Goal: Transaction & Acquisition: Purchase product/service

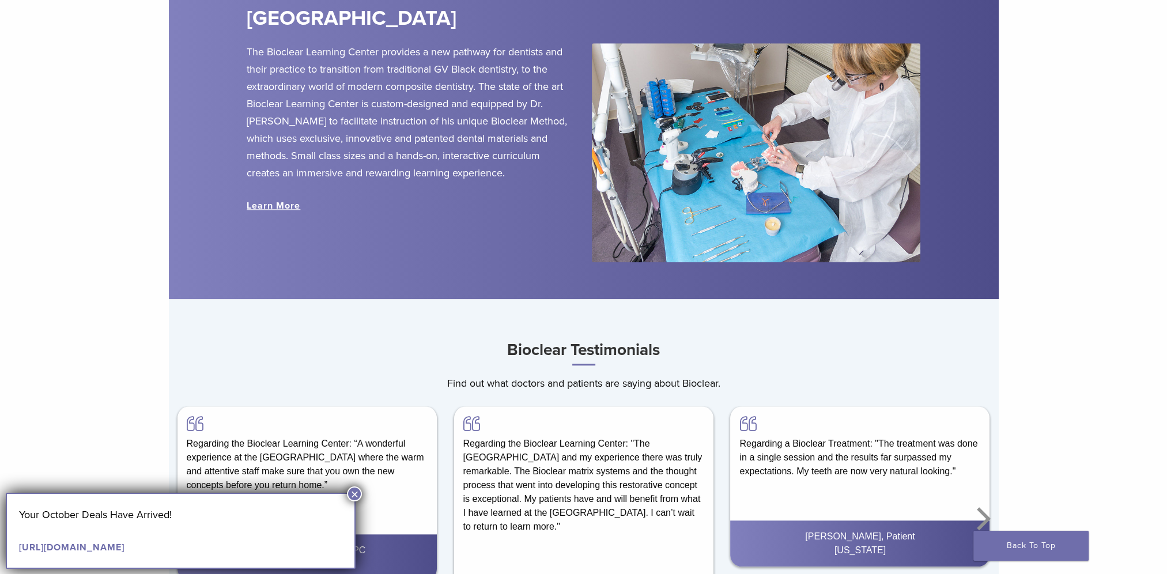
scroll to position [1282, 0]
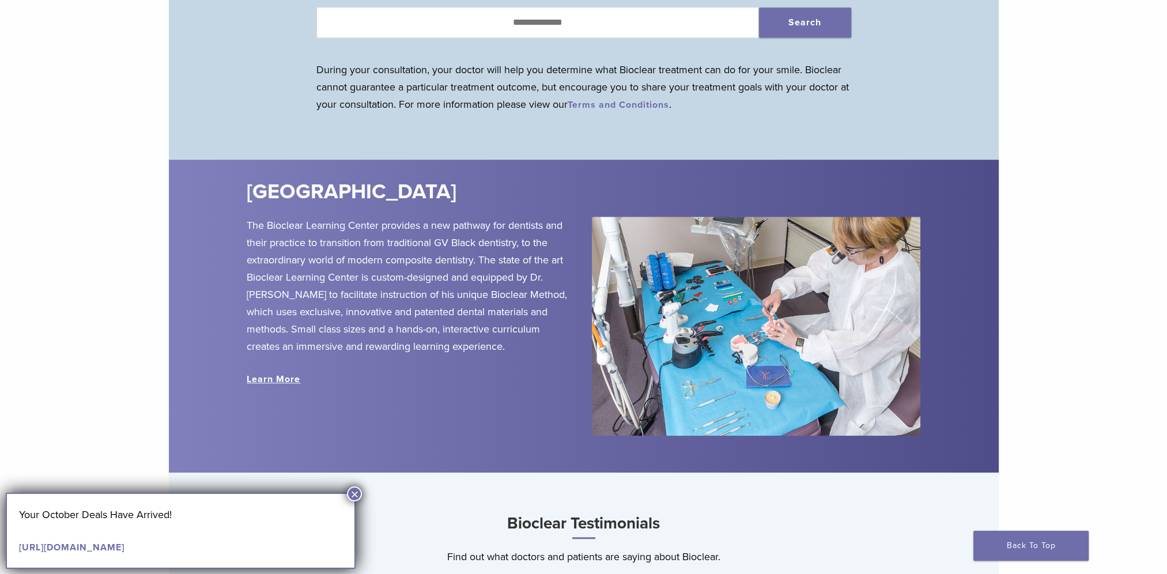
click at [355, 495] on button "×" at bounding box center [354, 493] width 15 height 15
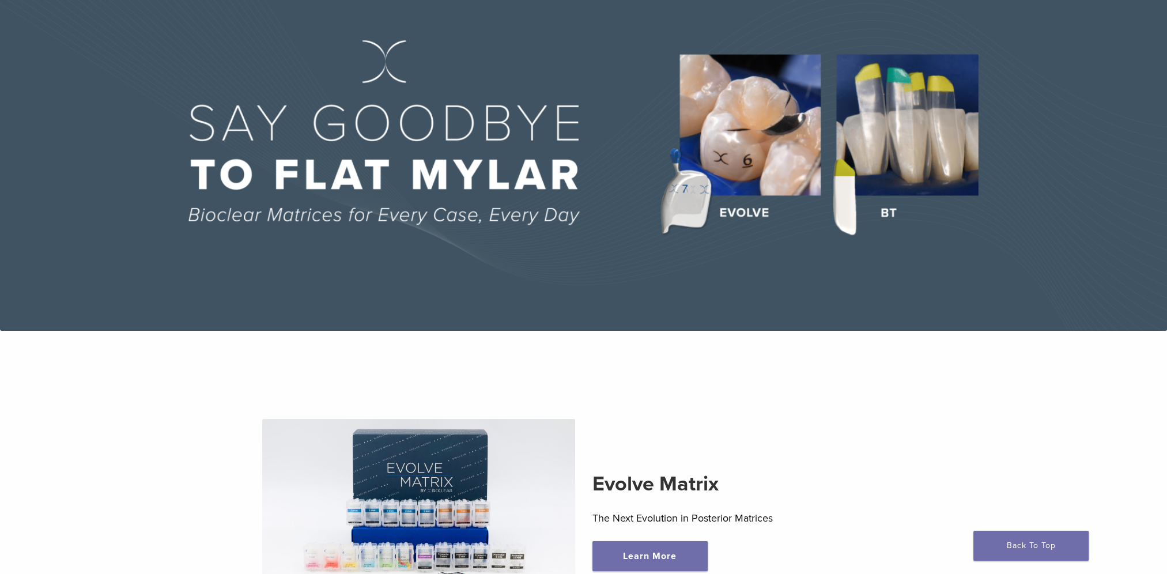
scroll to position [231, 0]
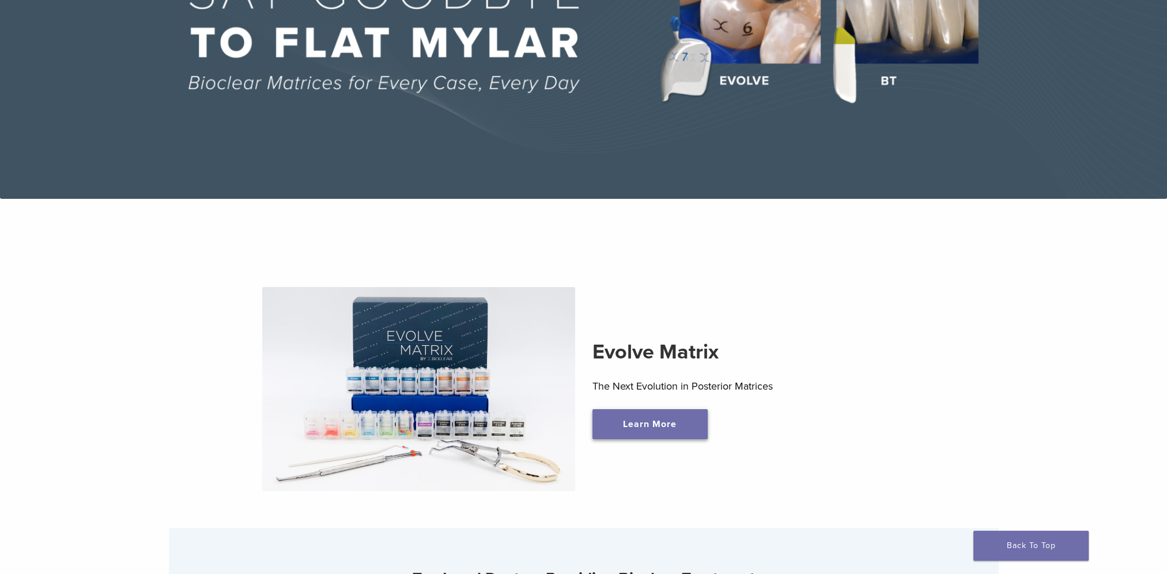
click at [651, 432] on link "Learn More" at bounding box center [649, 424] width 115 height 30
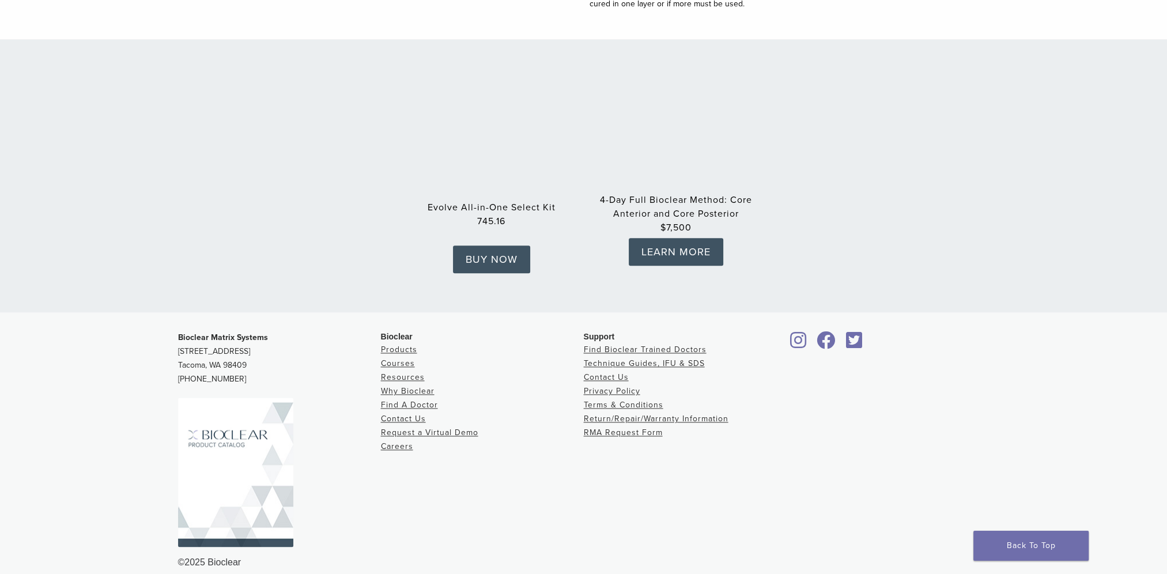
scroll to position [1795, 0]
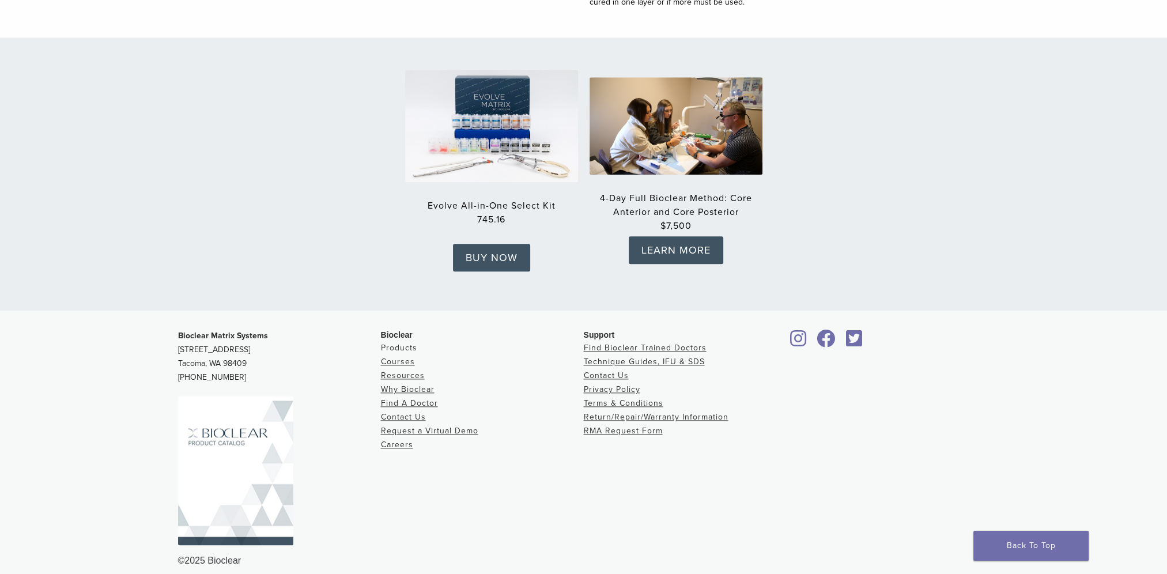
click at [398, 343] on link "Products" at bounding box center [399, 348] width 36 height 10
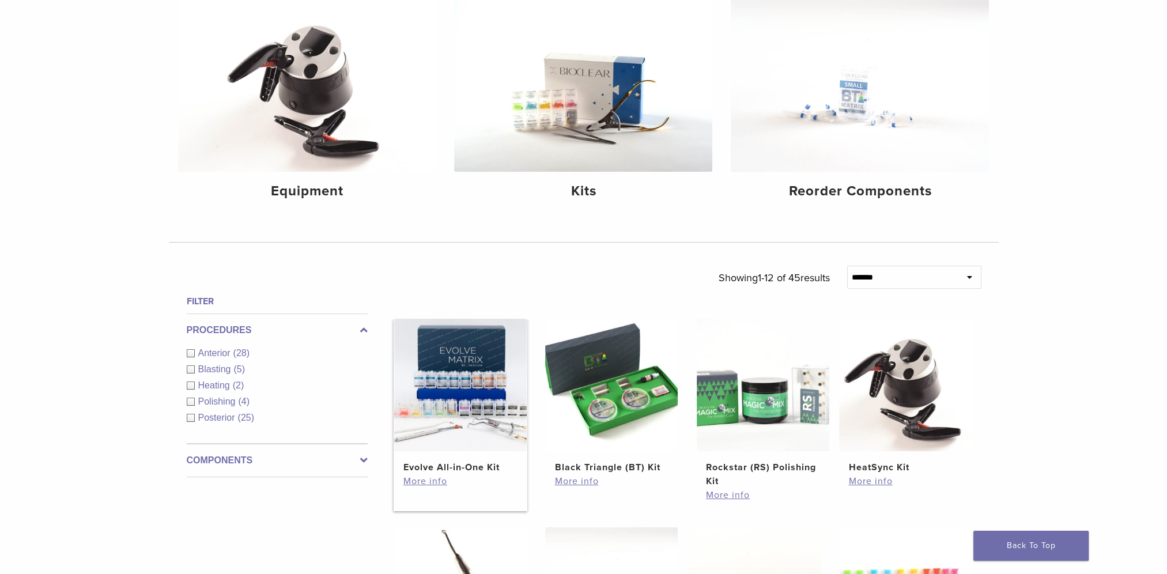
scroll to position [173, 0]
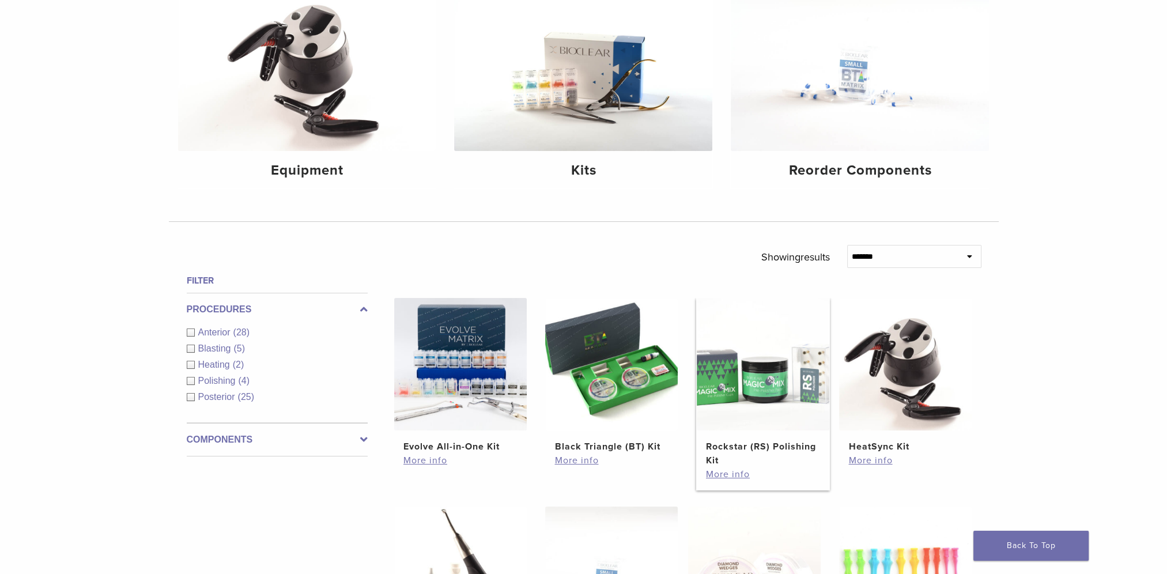
click at [762, 432] on link "Rockstar (RS) Polishing Kit $ 235.20" at bounding box center [763, 382] width 134 height 169
click at [747, 475] on link "More info" at bounding box center [763, 474] width 114 height 14
